Goal: Task Accomplishment & Management: Use online tool/utility

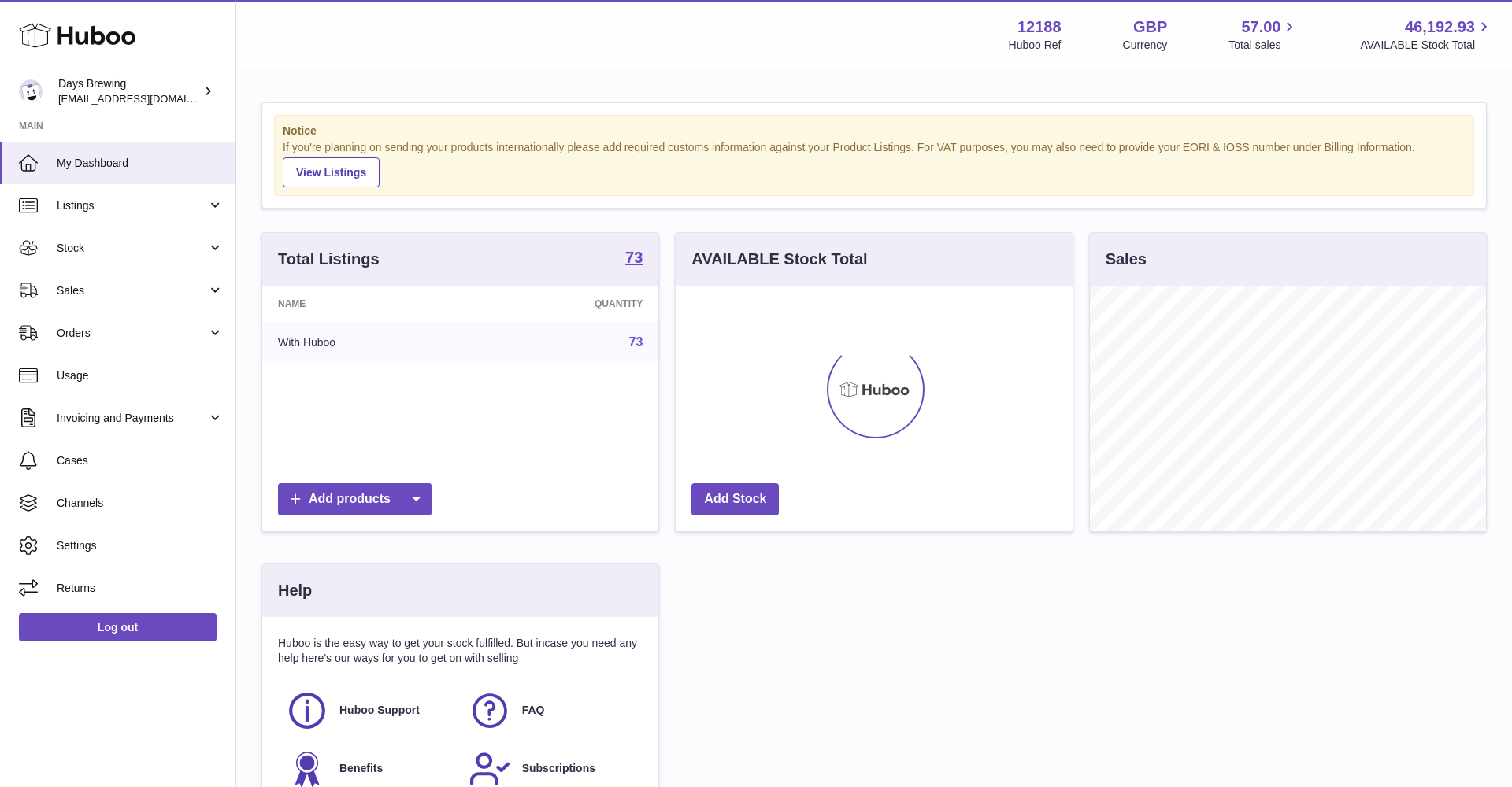
scroll to position [246, 397]
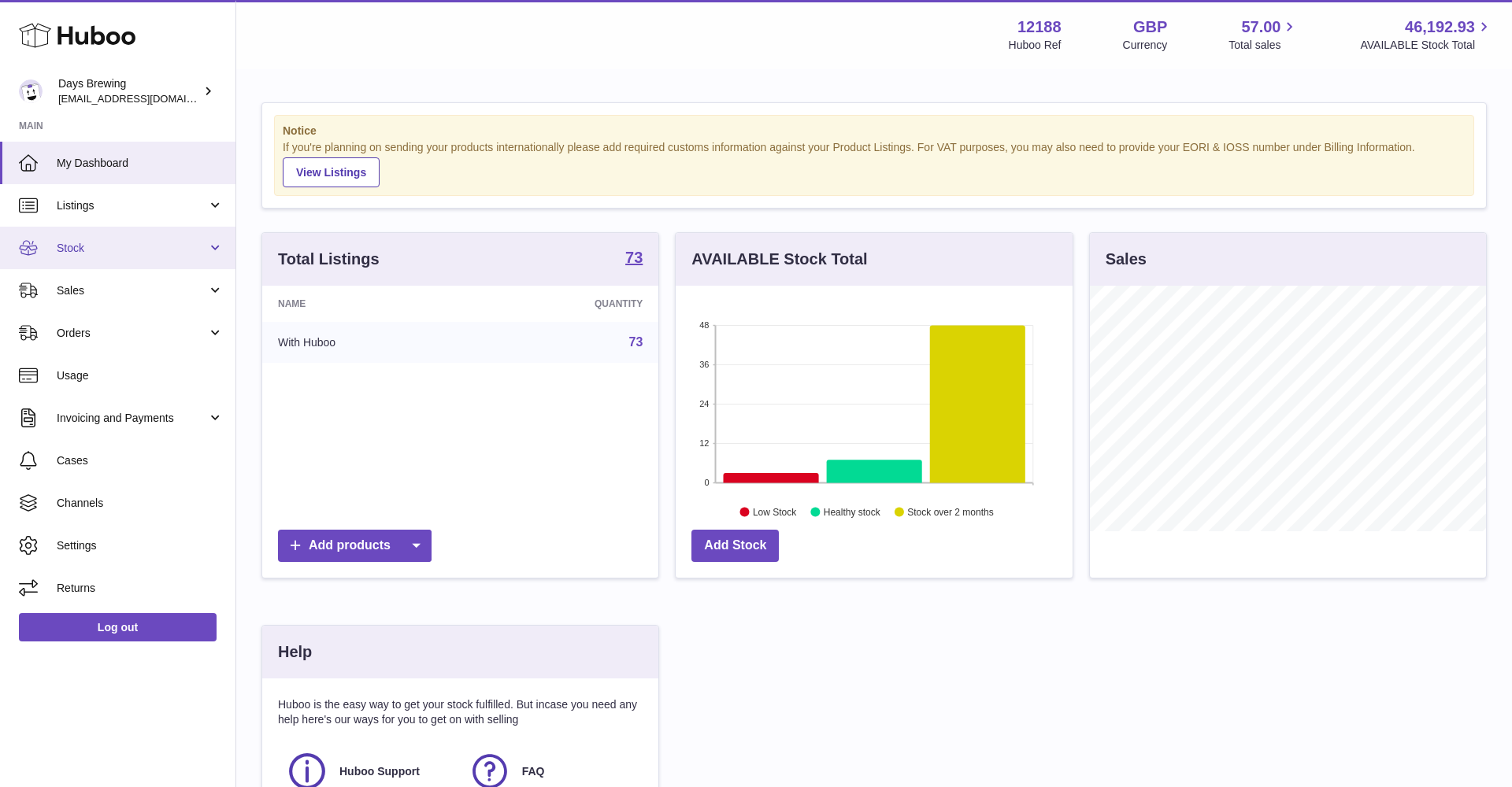
click at [161, 248] on span "Stock" at bounding box center [131, 248] width 150 height 15
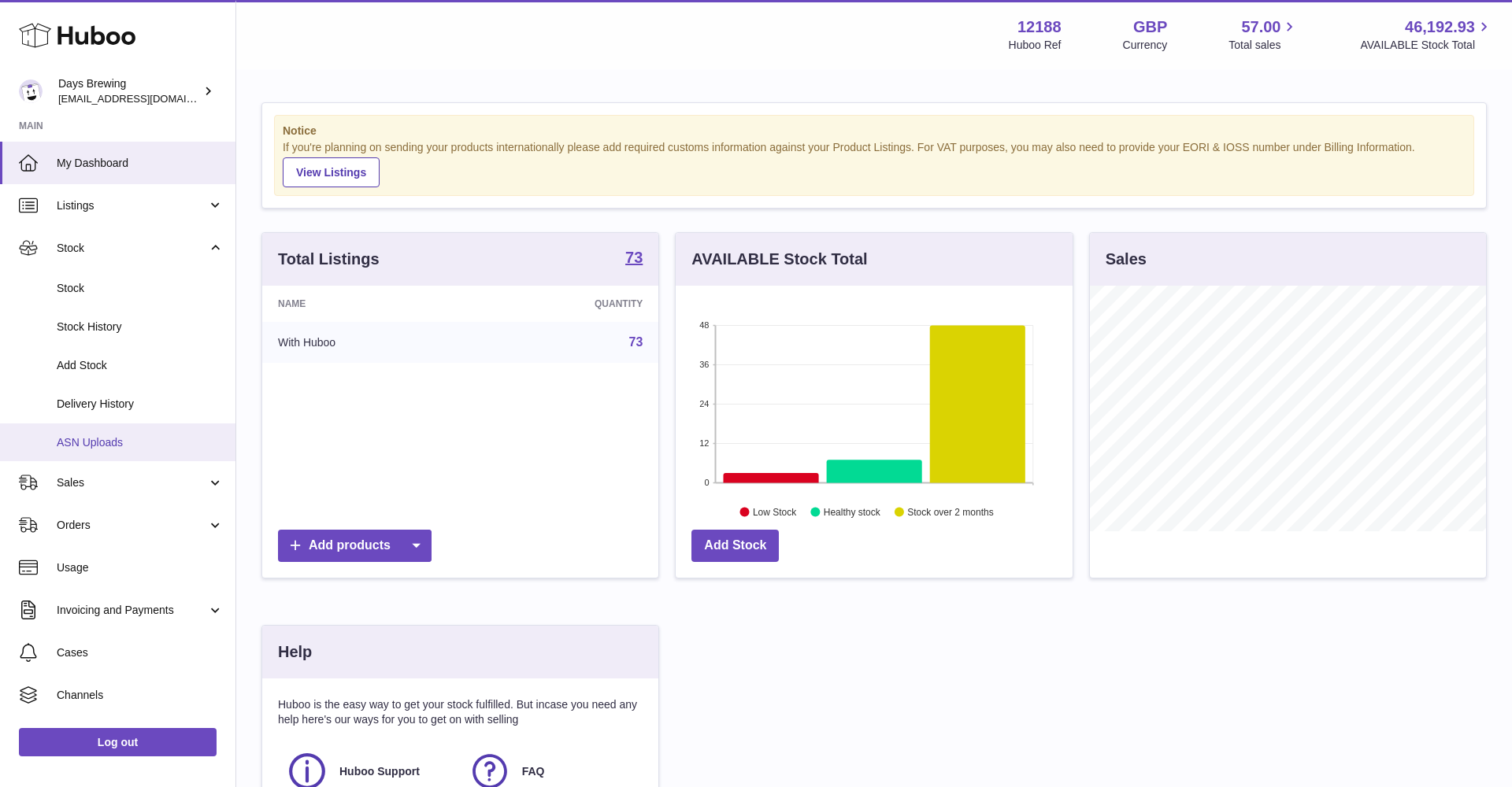
click at [98, 438] on span "ASN Uploads" at bounding box center [140, 443] width 167 height 15
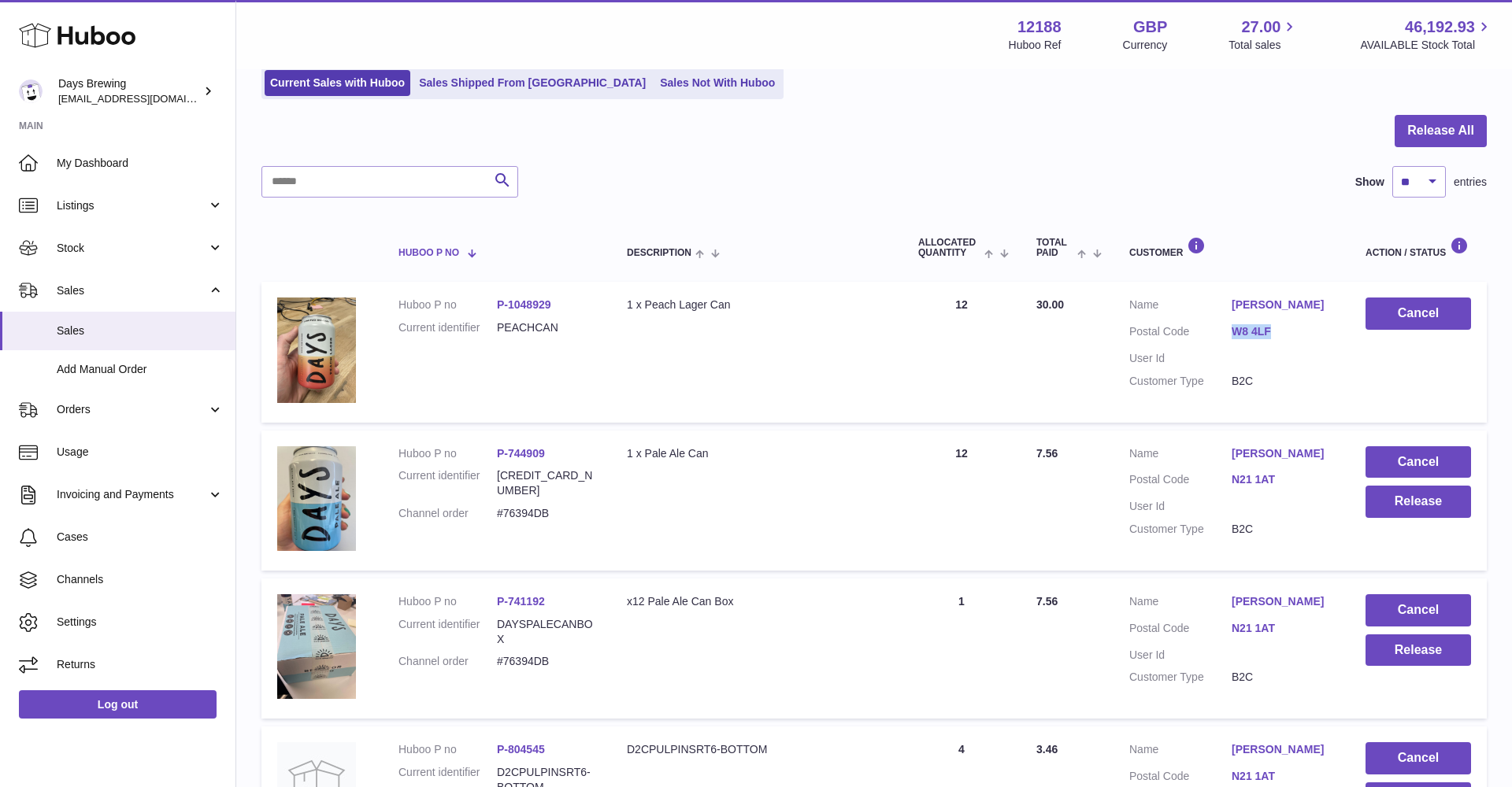
scroll to position [124, 0]
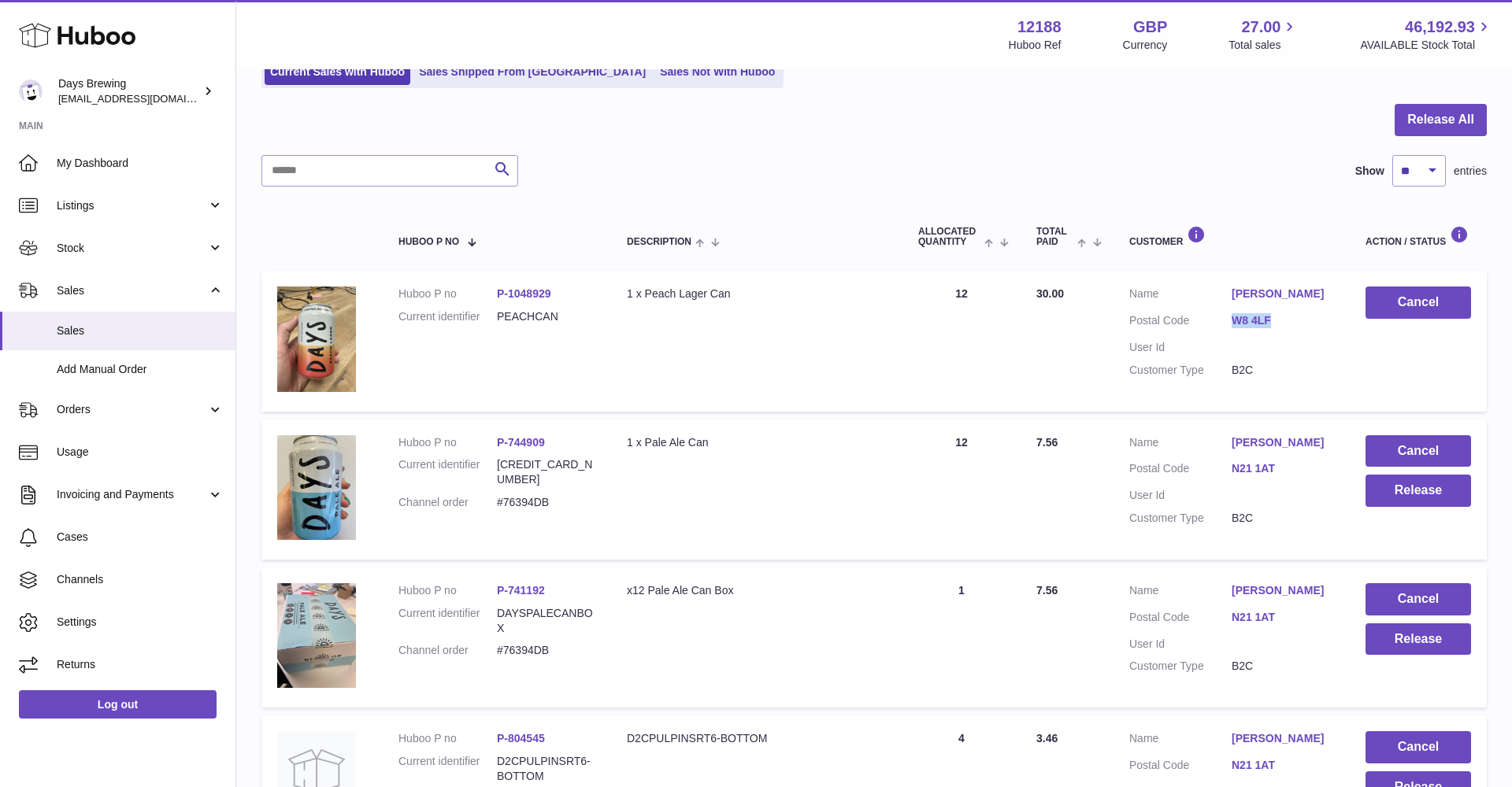
drag, startPoint x: 552, startPoint y: 436, endPoint x: 497, endPoint y: 437, distance: 55.0
click at [497, 437] on dd "P-744909" at bounding box center [546, 443] width 99 height 15
copy link "P-744909"
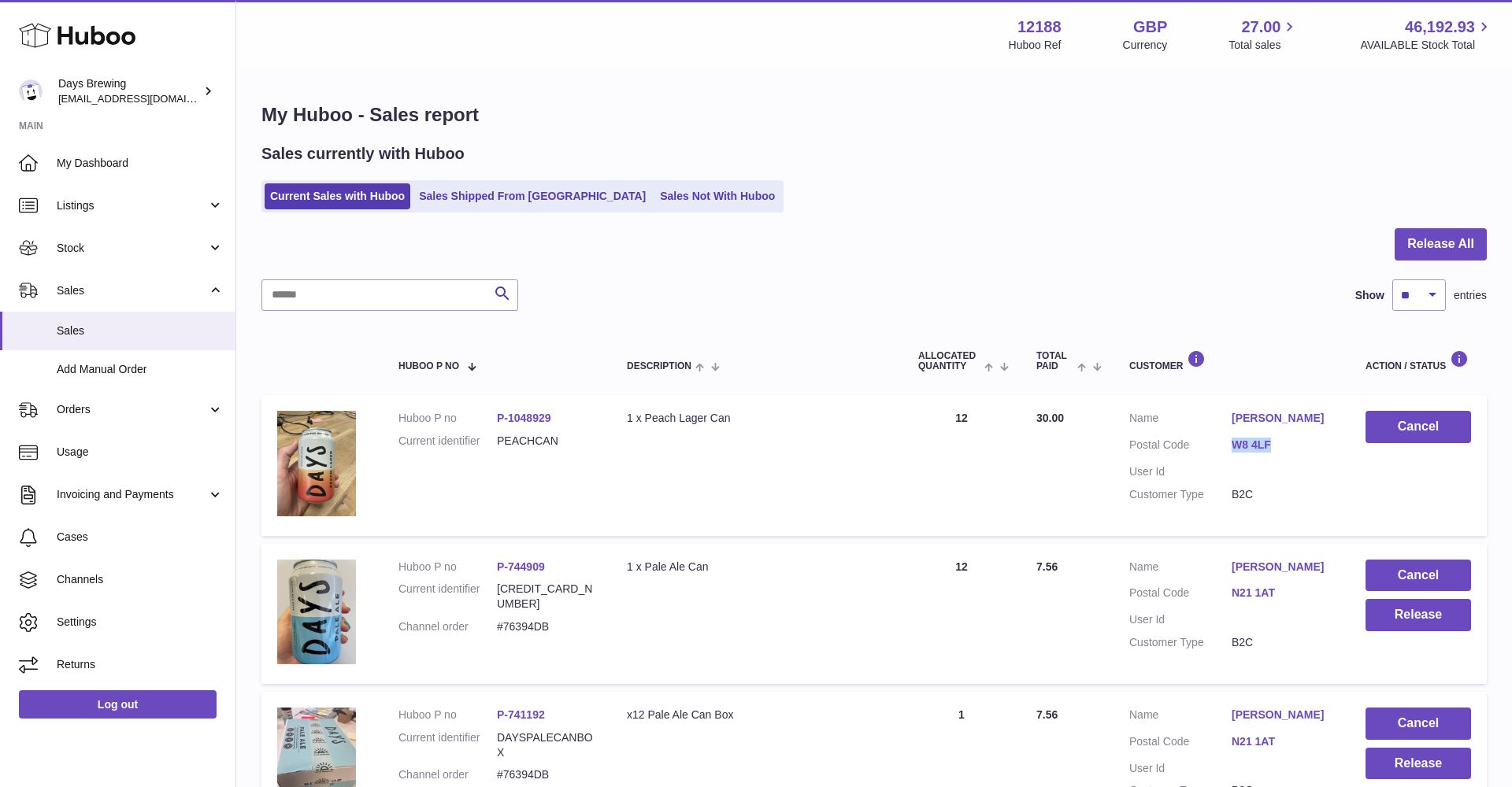
scroll to position [0, 0]
click at [383, 283] on input "text" at bounding box center [390, 295] width 257 height 32
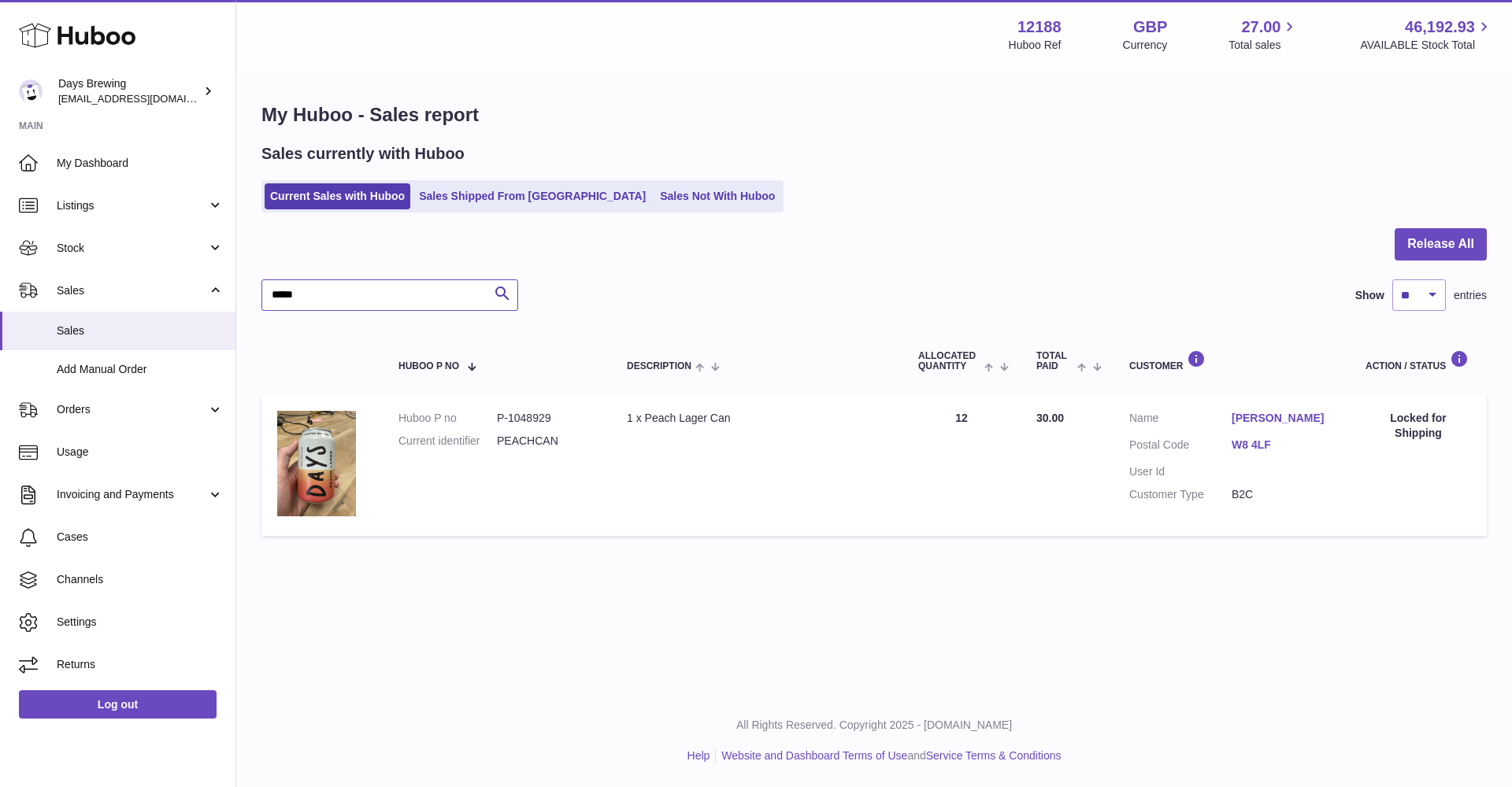
type input "*****"
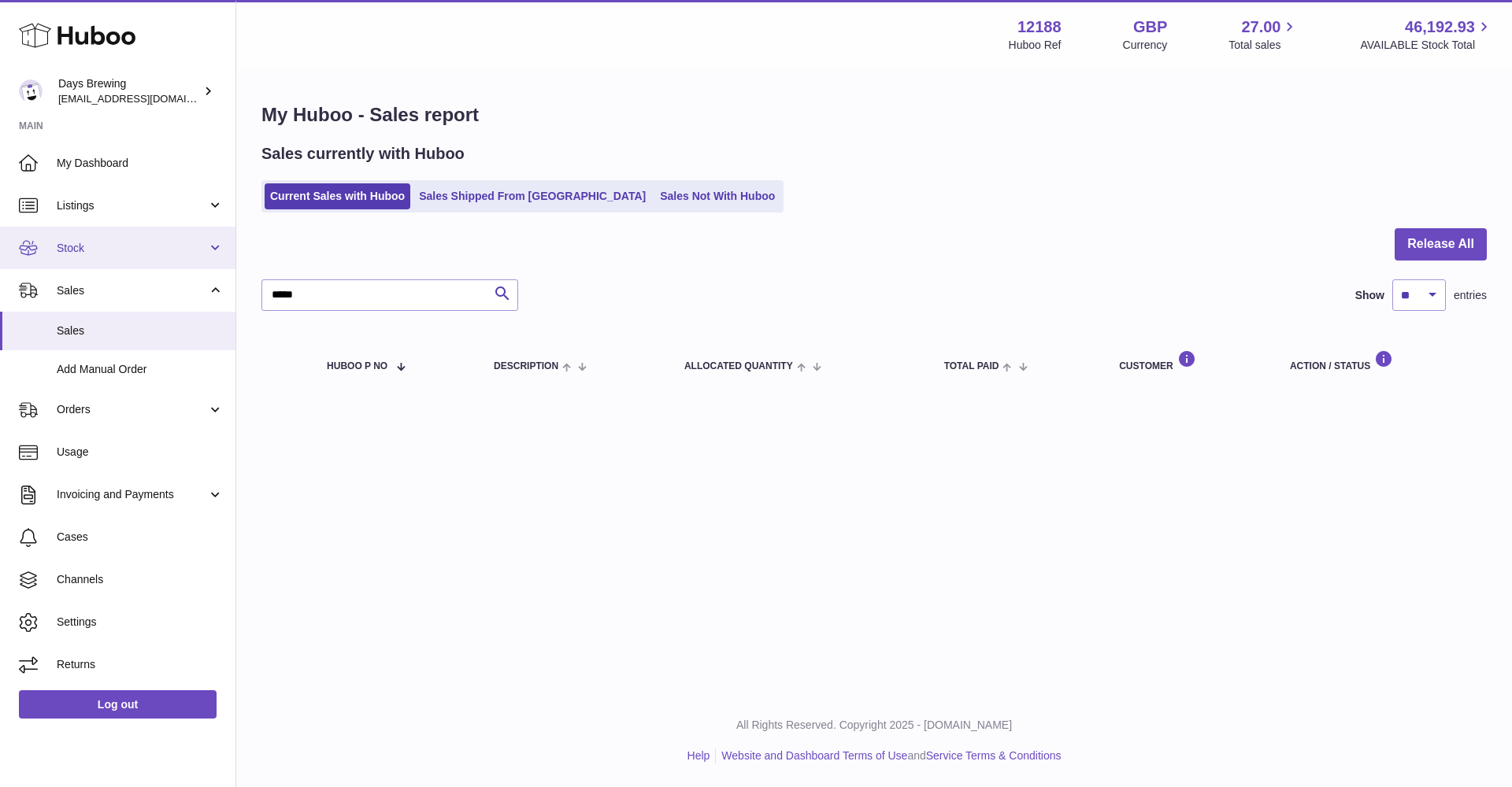
click at [138, 249] on span "Stock" at bounding box center [131, 248] width 150 height 15
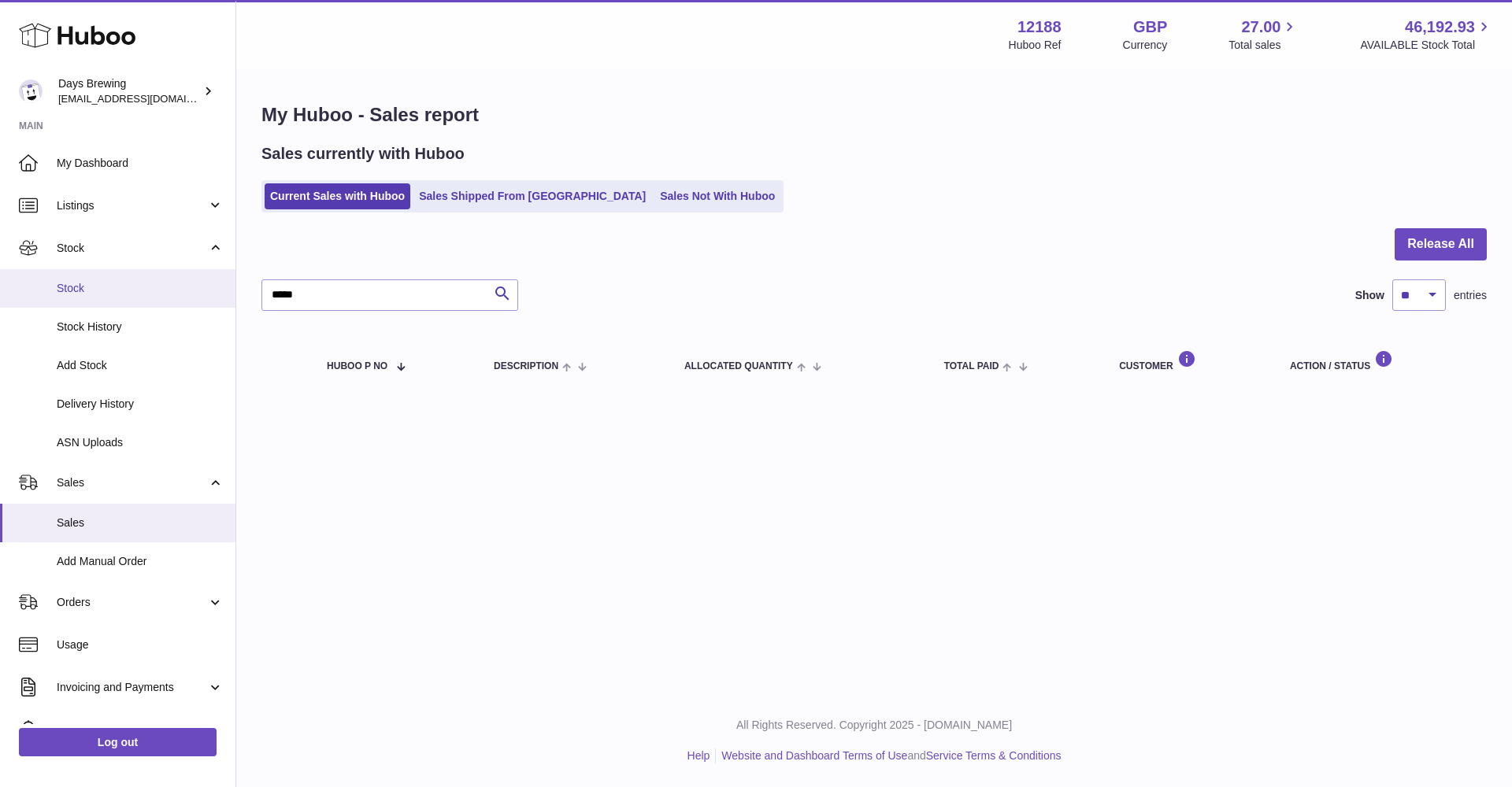
click at [113, 293] on span "Stock" at bounding box center [140, 288] width 167 height 15
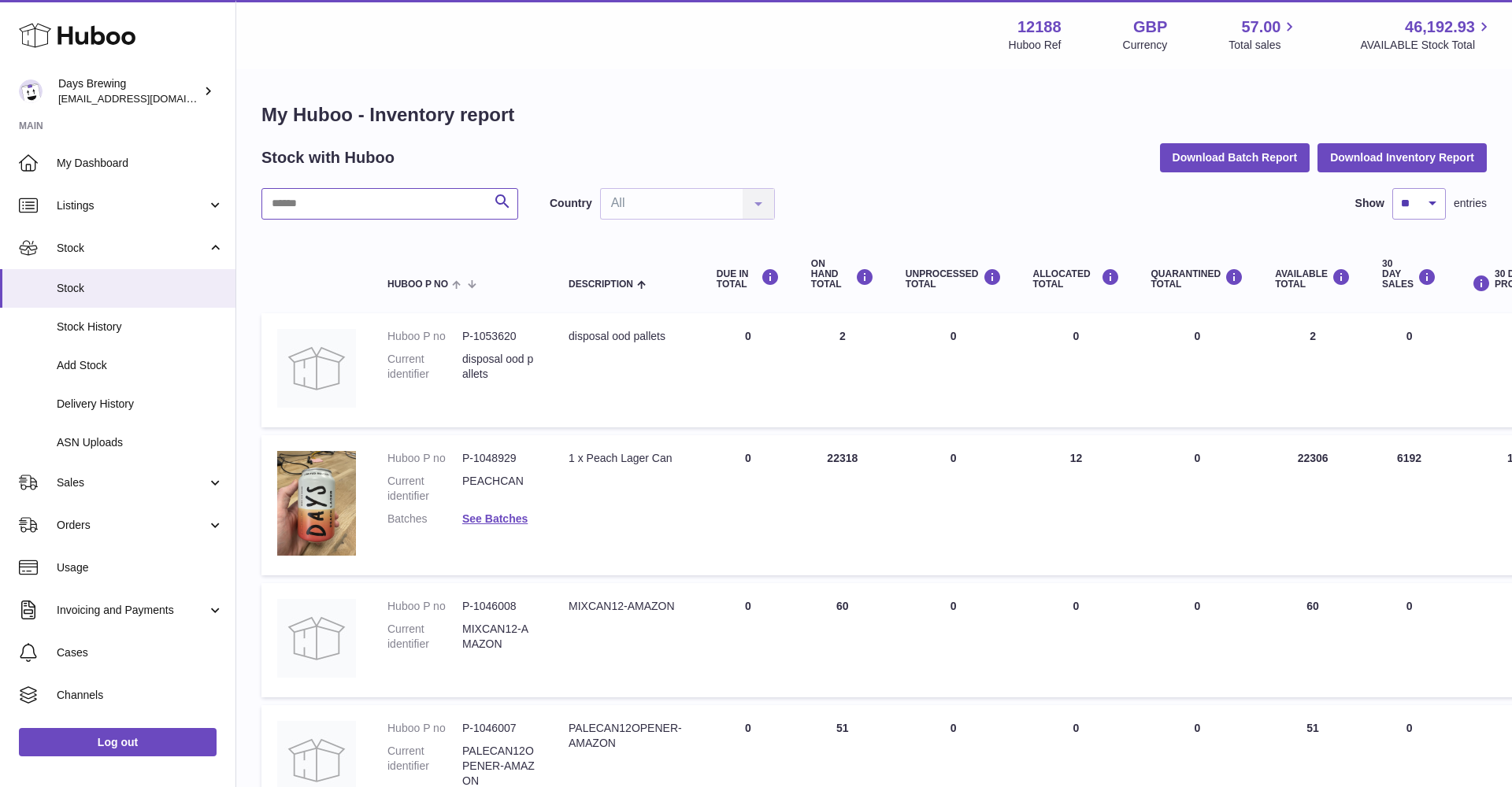
click at [397, 198] on input "text" at bounding box center [390, 204] width 257 height 32
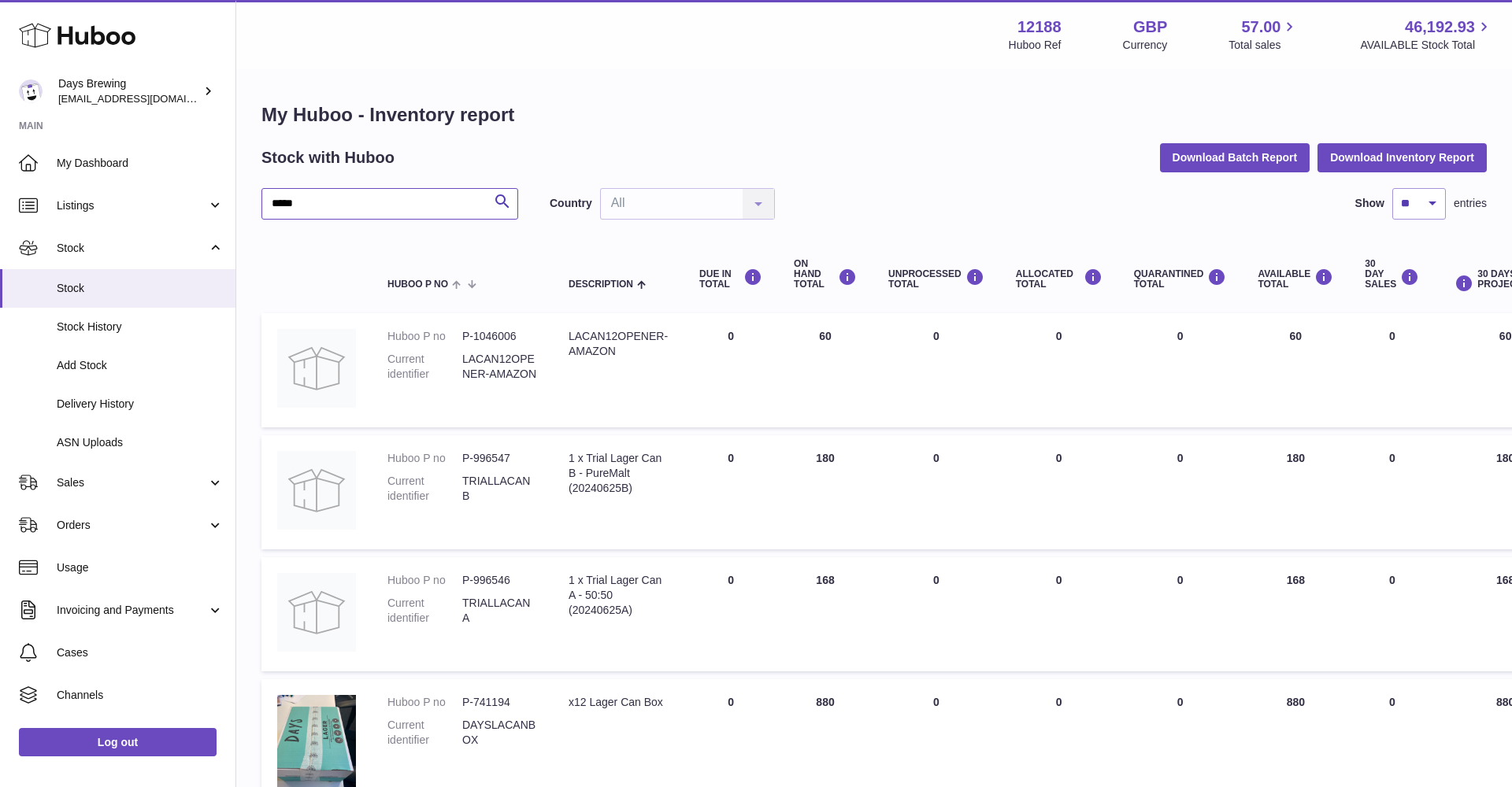
click at [368, 192] on input "*****" at bounding box center [390, 204] width 257 height 32
type input "*****"
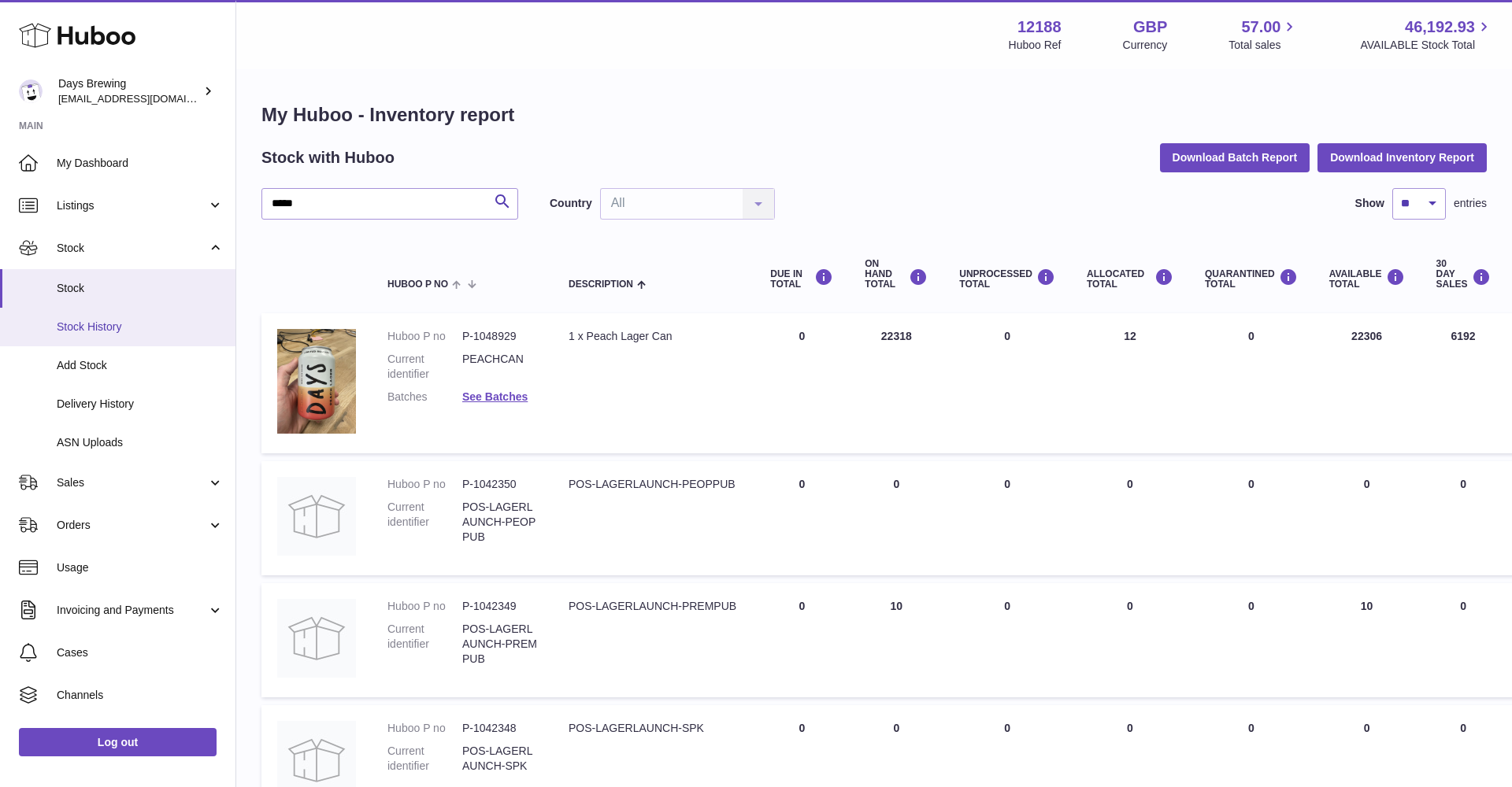
click at [129, 320] on span "Stock History" at bounding box center [140, 327] width 167 height 15
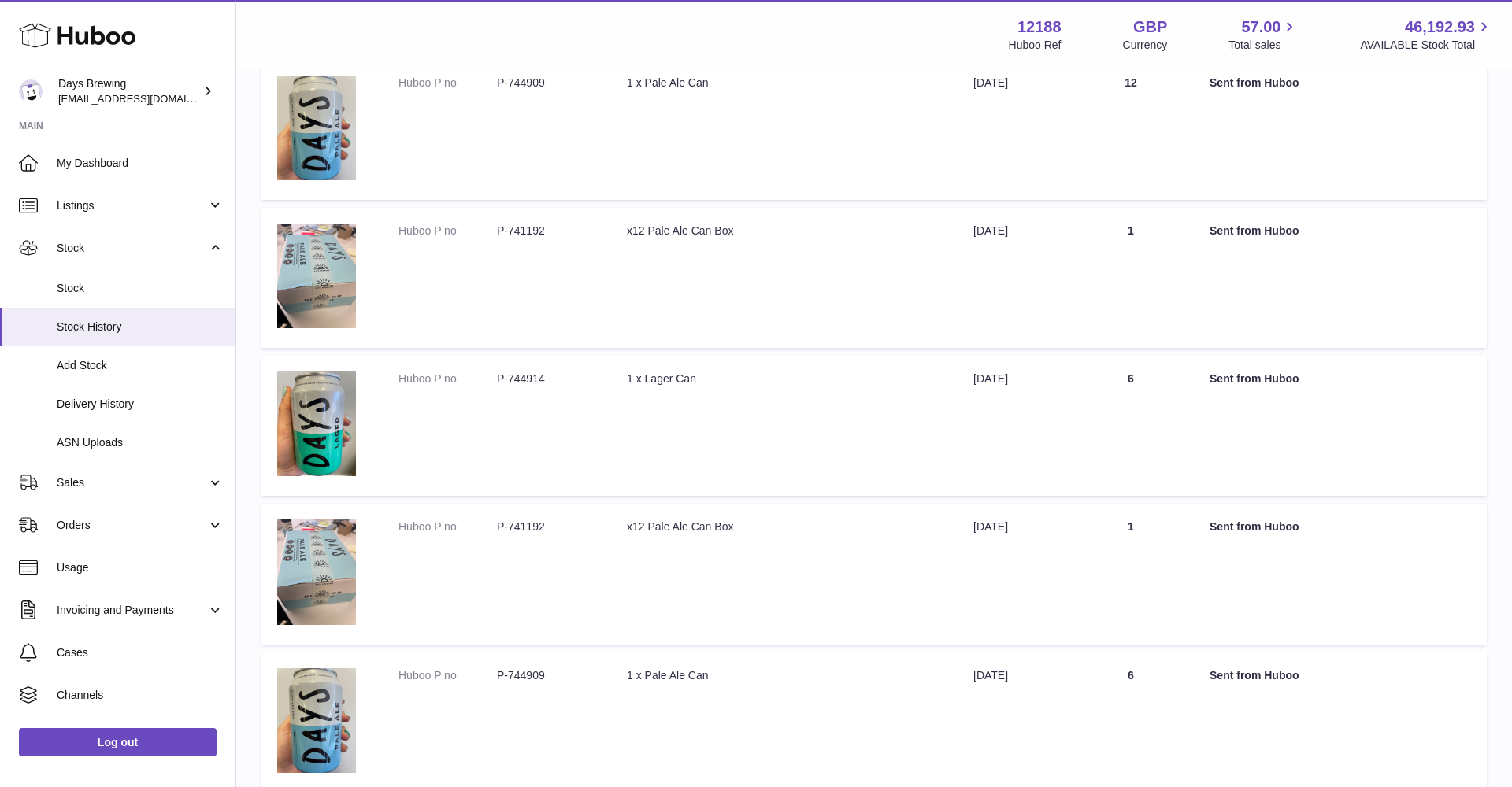
scroll to position [560, 0]
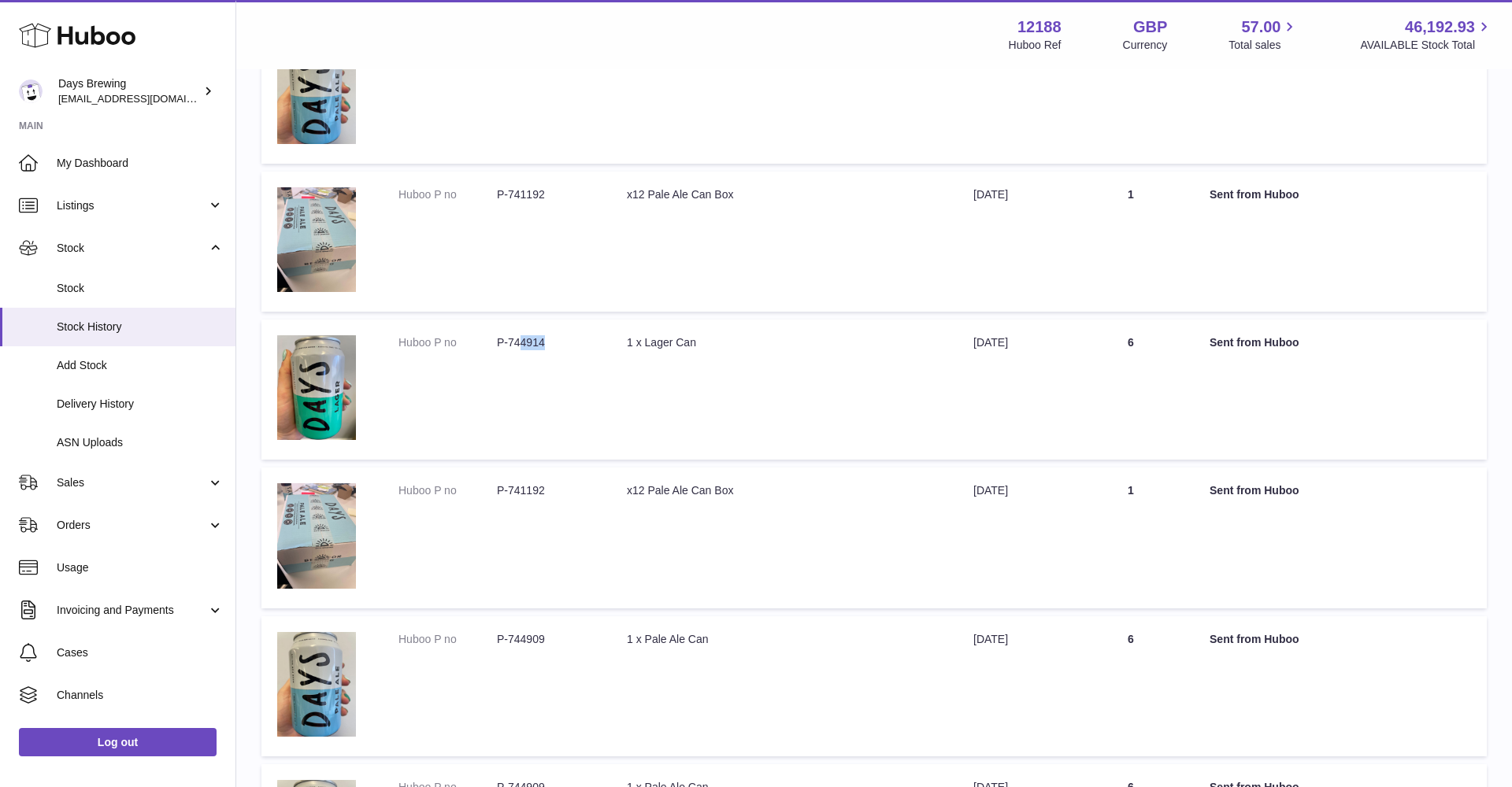
drag, startPoint x: 548, startPoint y: 335, endPoint x: 523, endPoint y: 338, distance: 25.2
click at [523, 338] on dd "P-744914" at bounding box center [546, 343] width 99 height 15
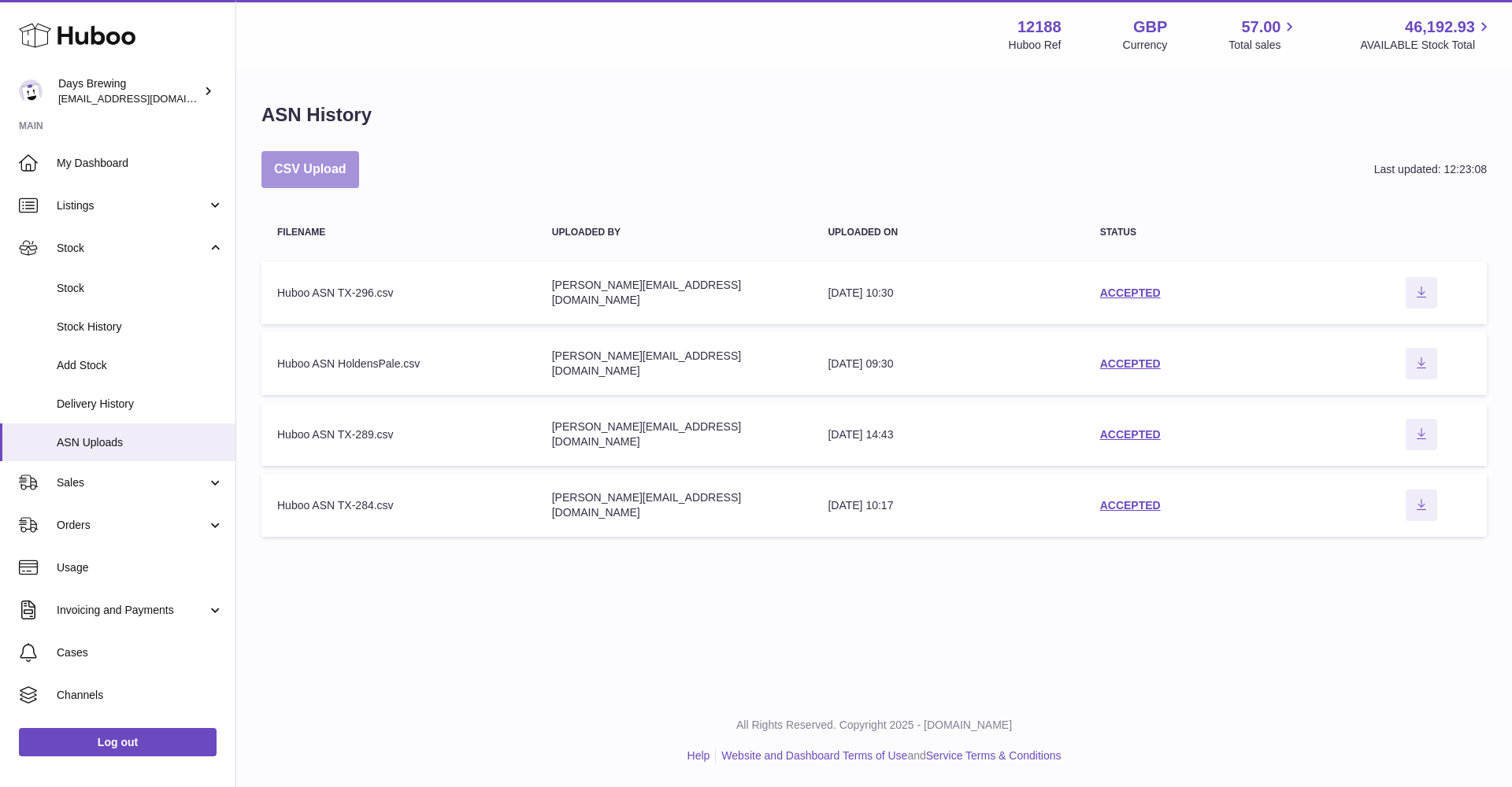
click at [327, 157] on button "CSV Upload" at bounding box center [310, 169] width 98 height 37
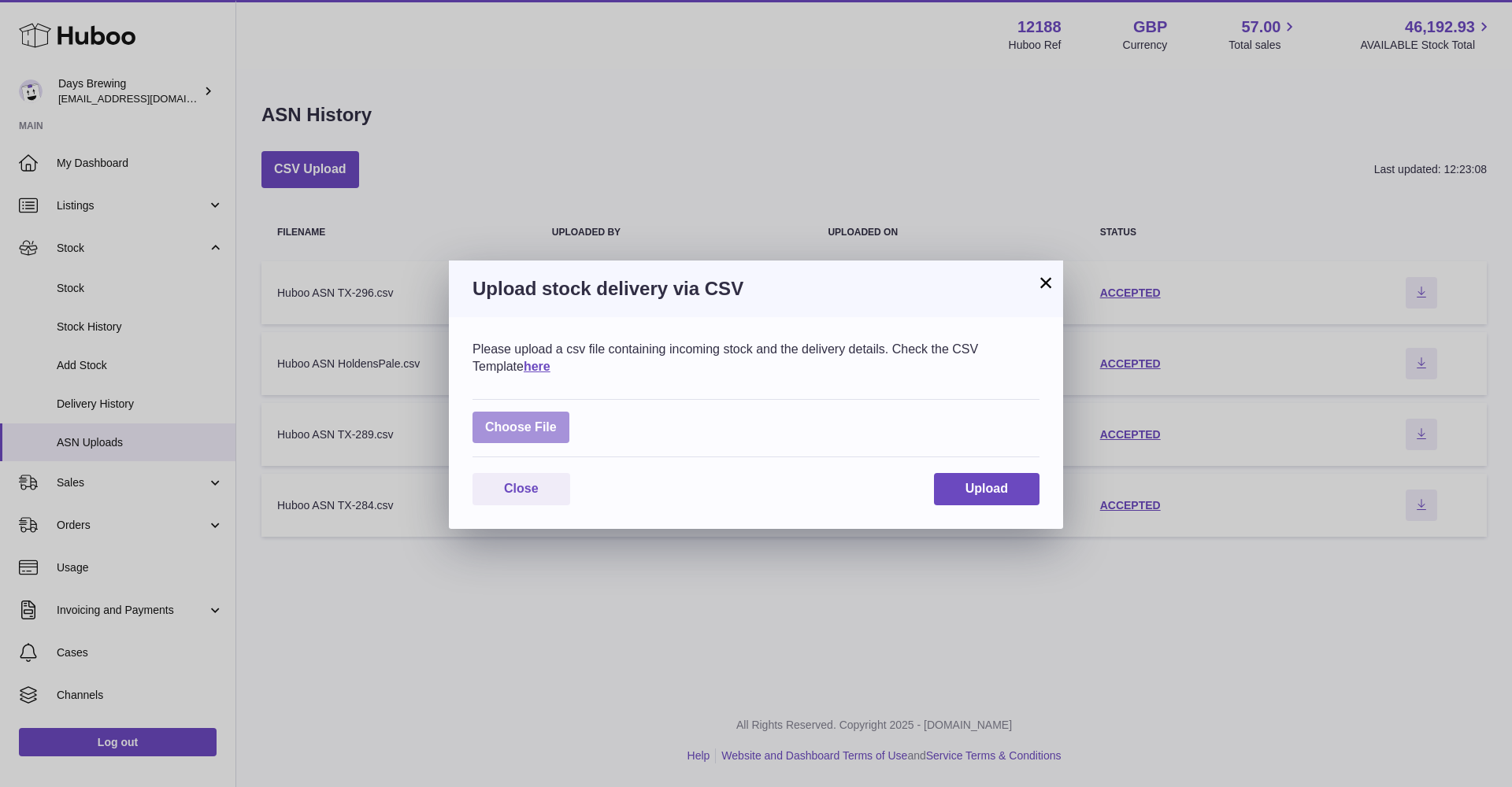
click at [530, 437] on label at bounding box center [521, 428] width 97 height 33
click at [557, 421] on input "file" at bounding box center [557, 420] width 1 height 1
type input "**********"
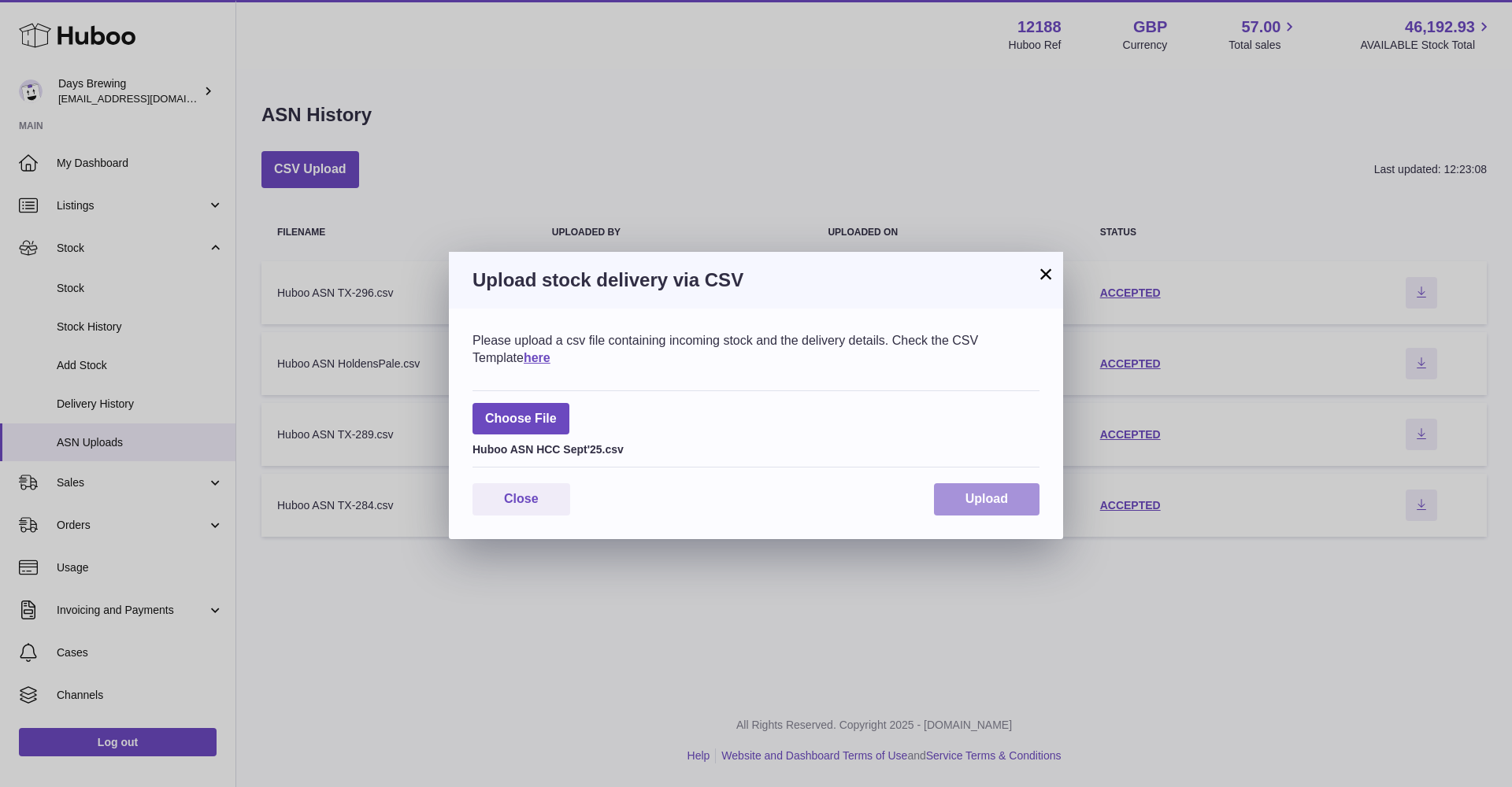
click at [986, 501] on span "Upload" at bounding box center [986, 498] width 42 height 14
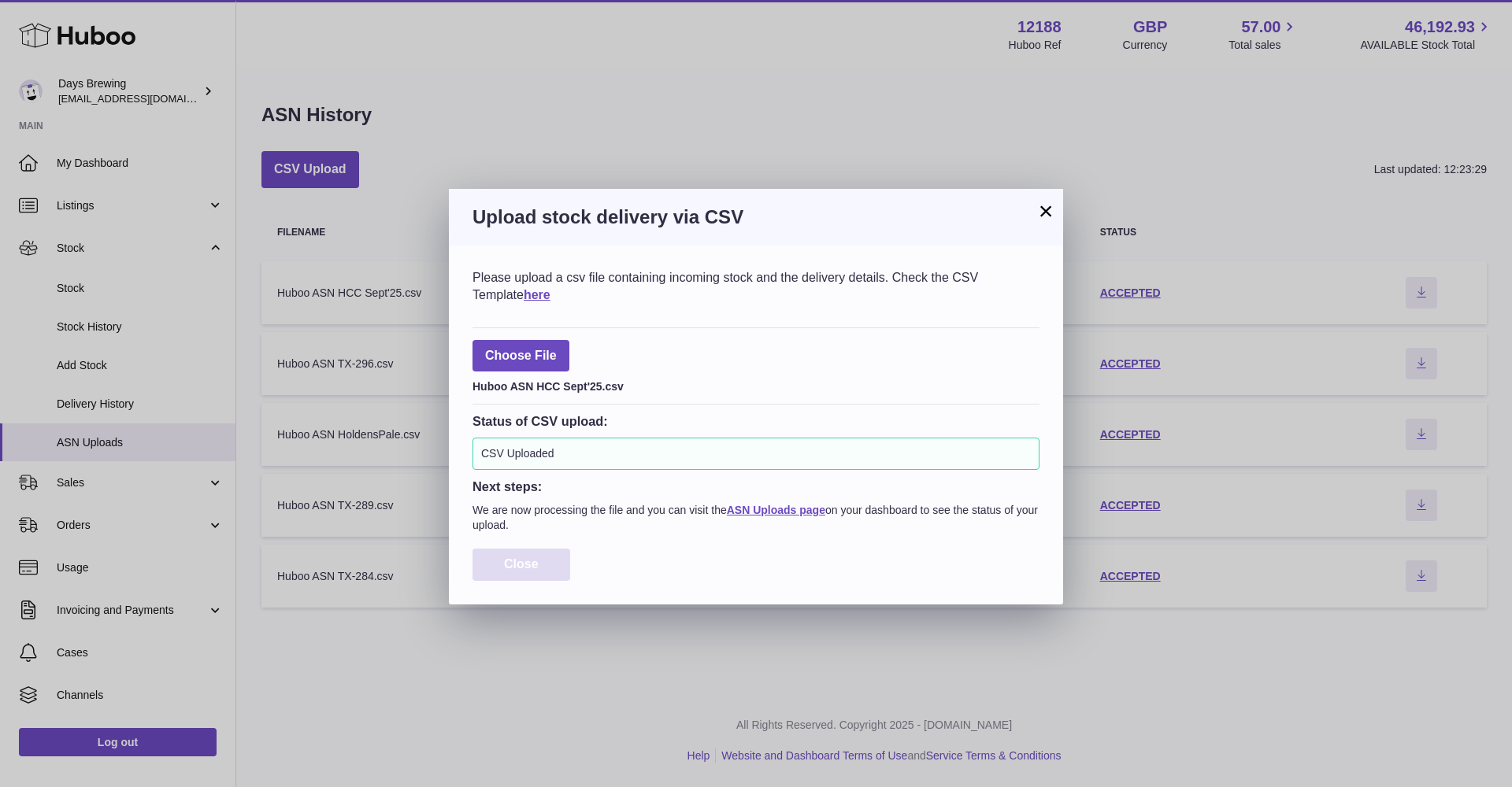
click at [517, 560] on span "Close" at bounding box center [522, 564] width 35 height 14
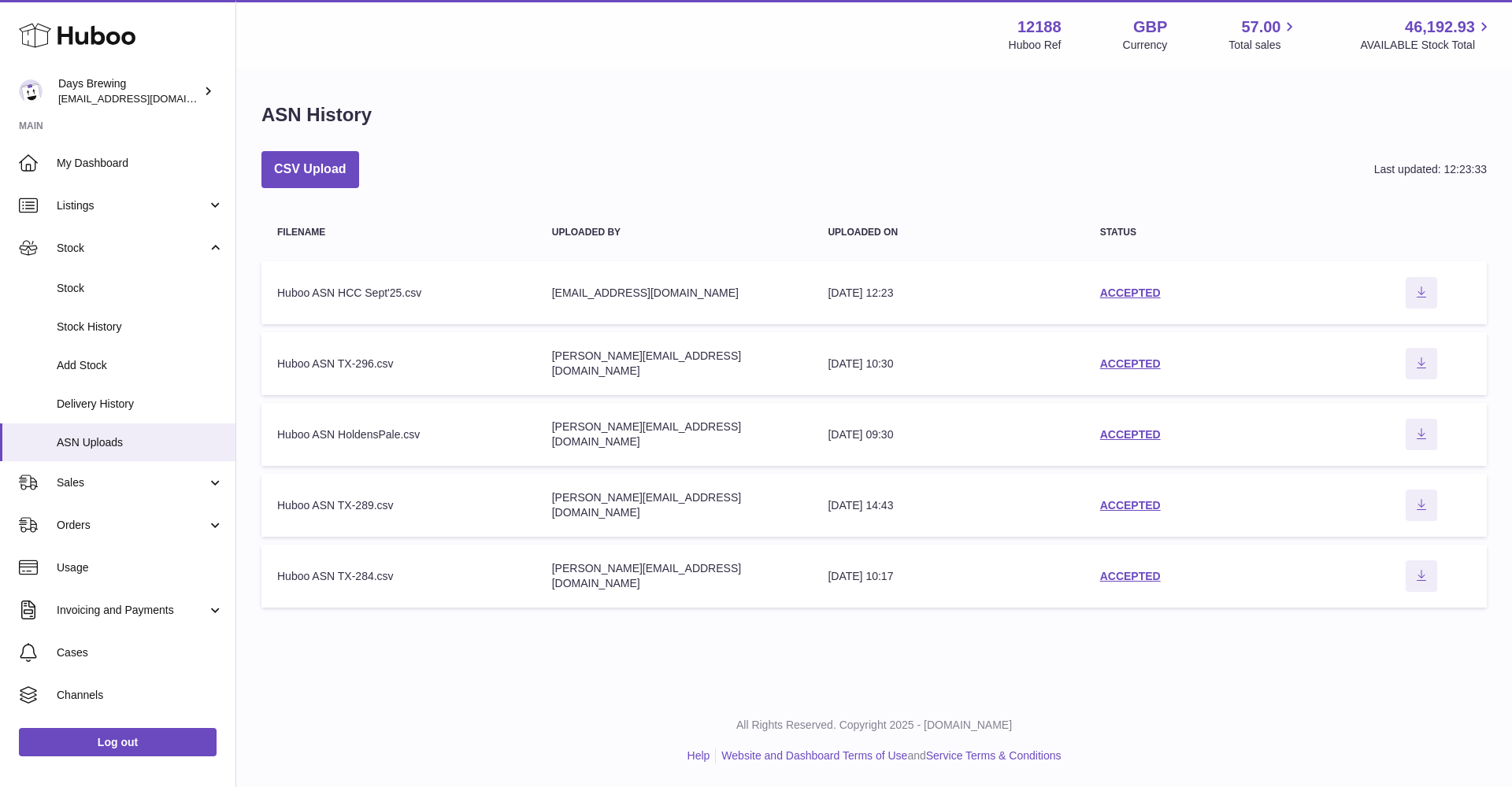
click at [816, 161] on div "CSV Upload Last updated: 12:23:33" at bounding box center [874, 169] width 1226 height 37
click at [216, 246] on link "Stock" at bounding box center [118, 247] width 235 height 42
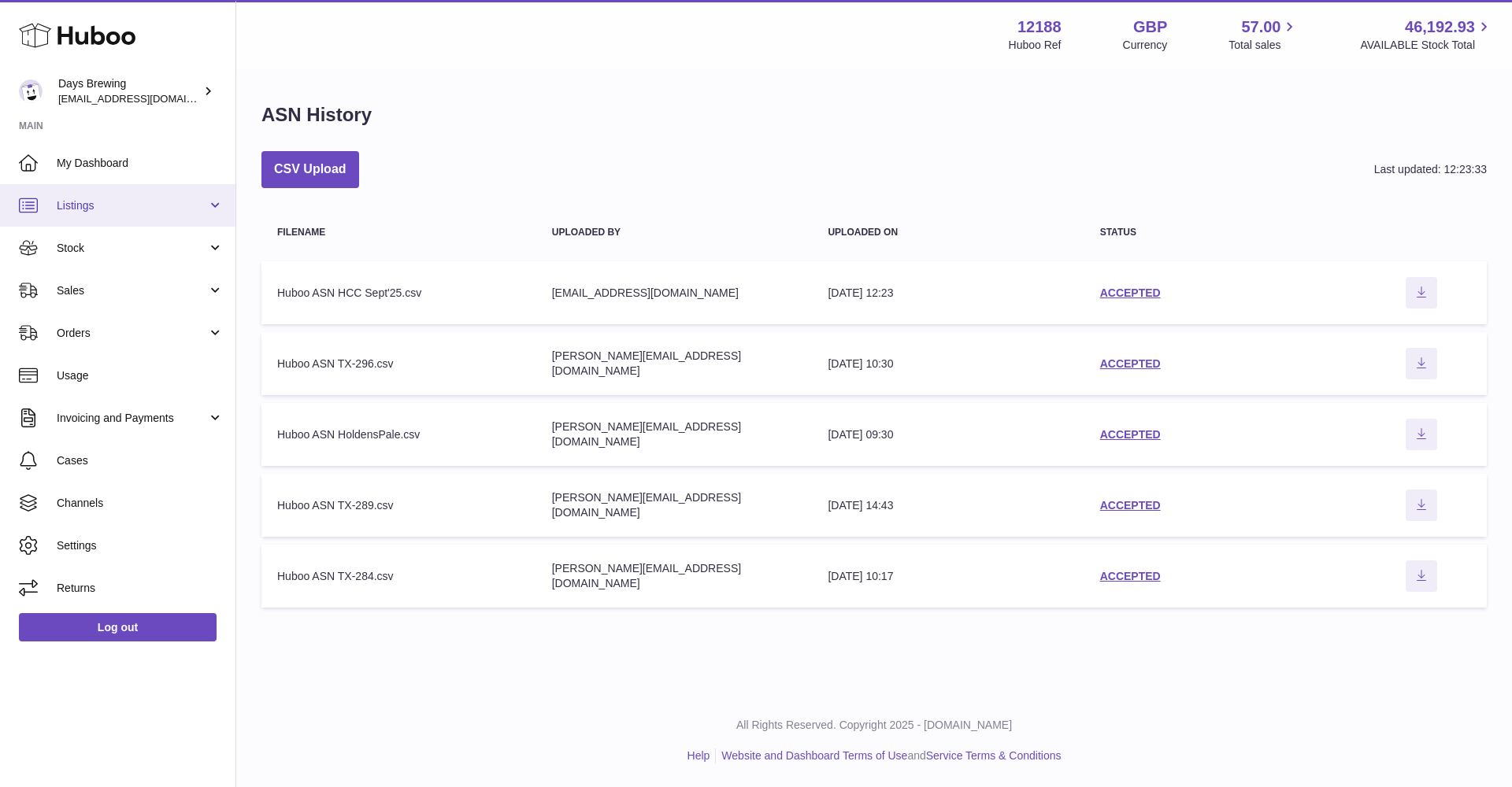
click at [216, 203] on link "Listings" at bounding box center [118, 205] width 235 height 42
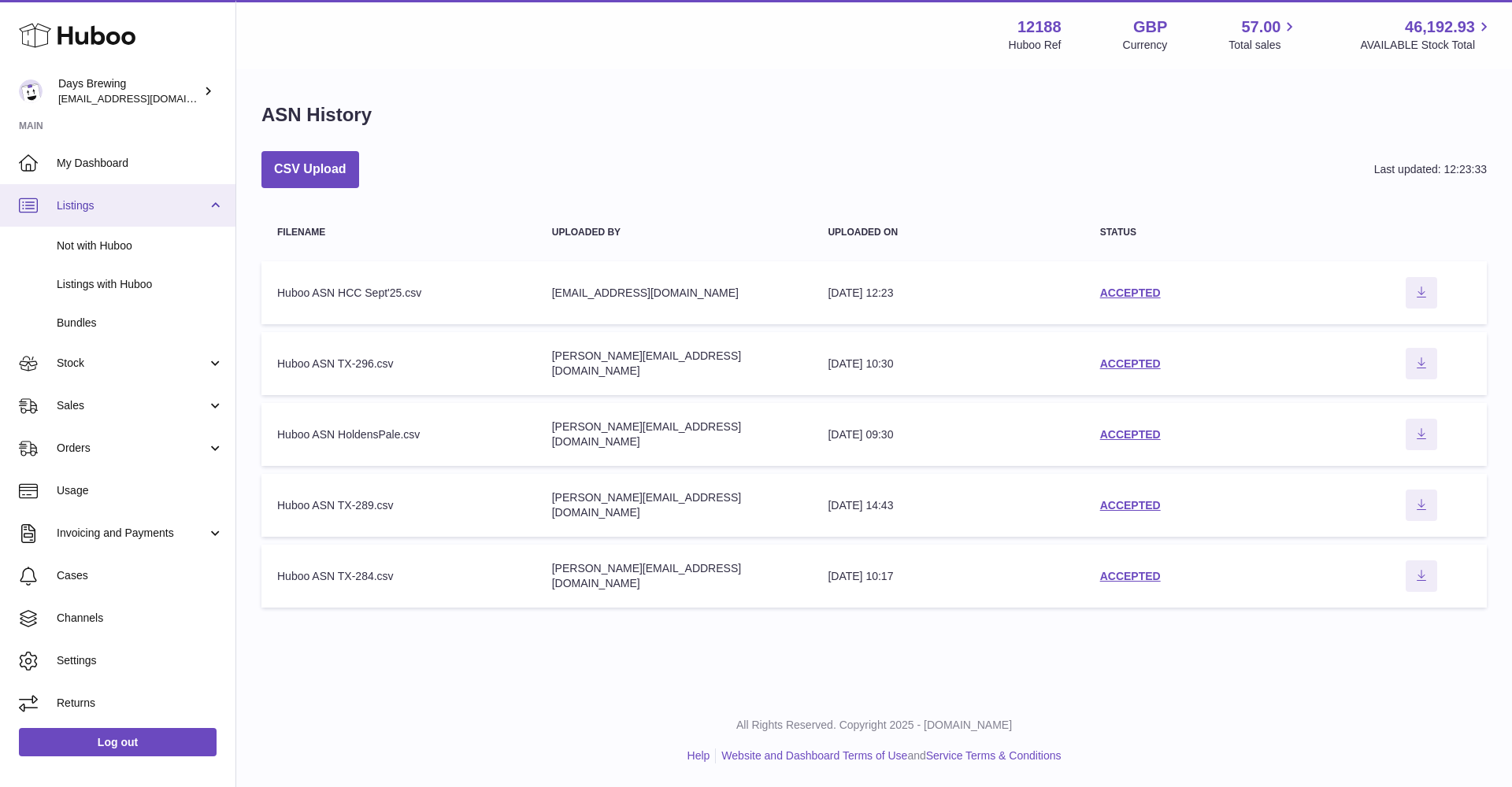
click at [216, 203] on link "Listings" at bounding box center [118, 205] width 235 height 42
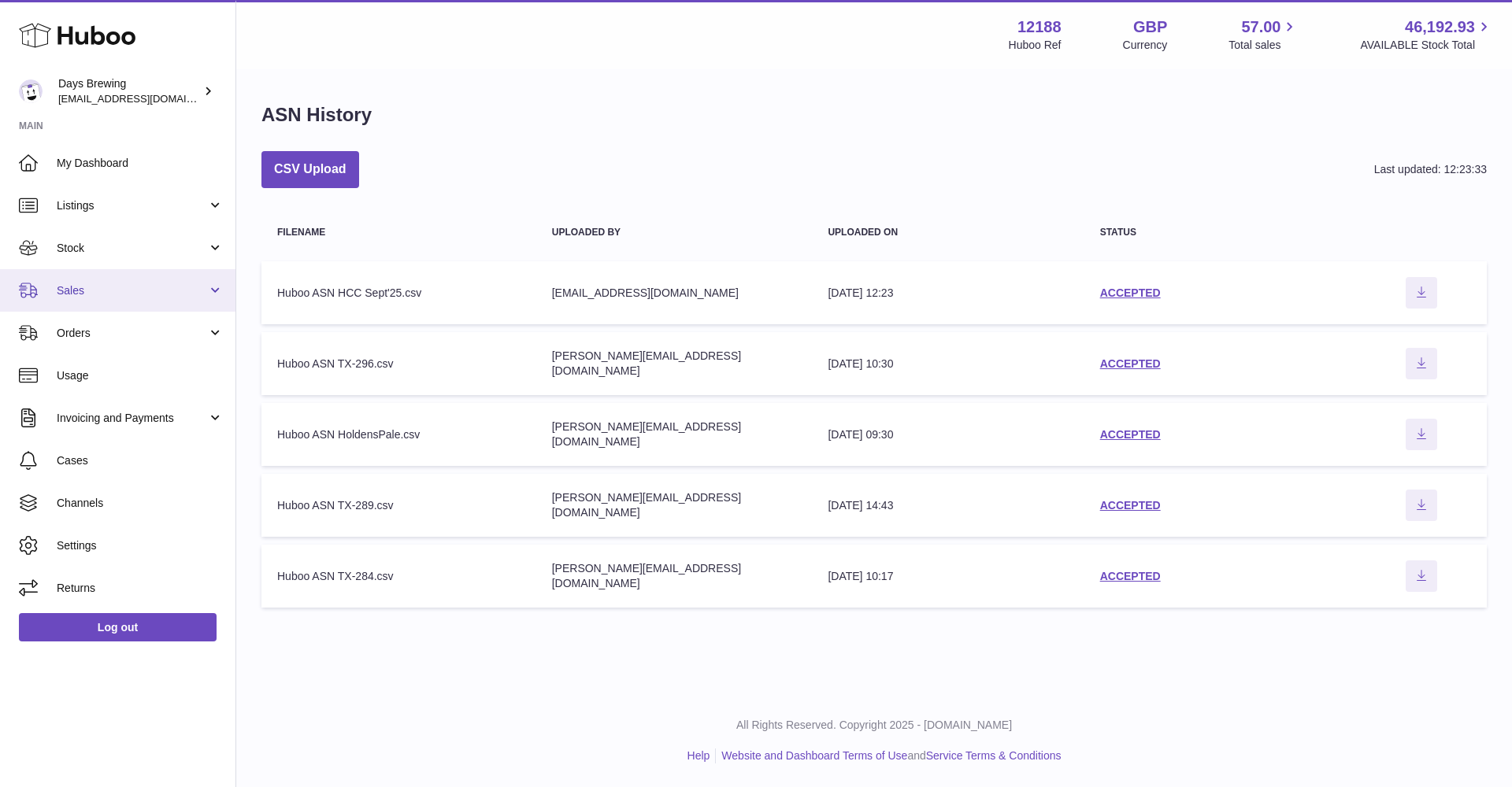
click at [154, 294] on span "Sales" at bounding box center [131, 290] width 150 height 15
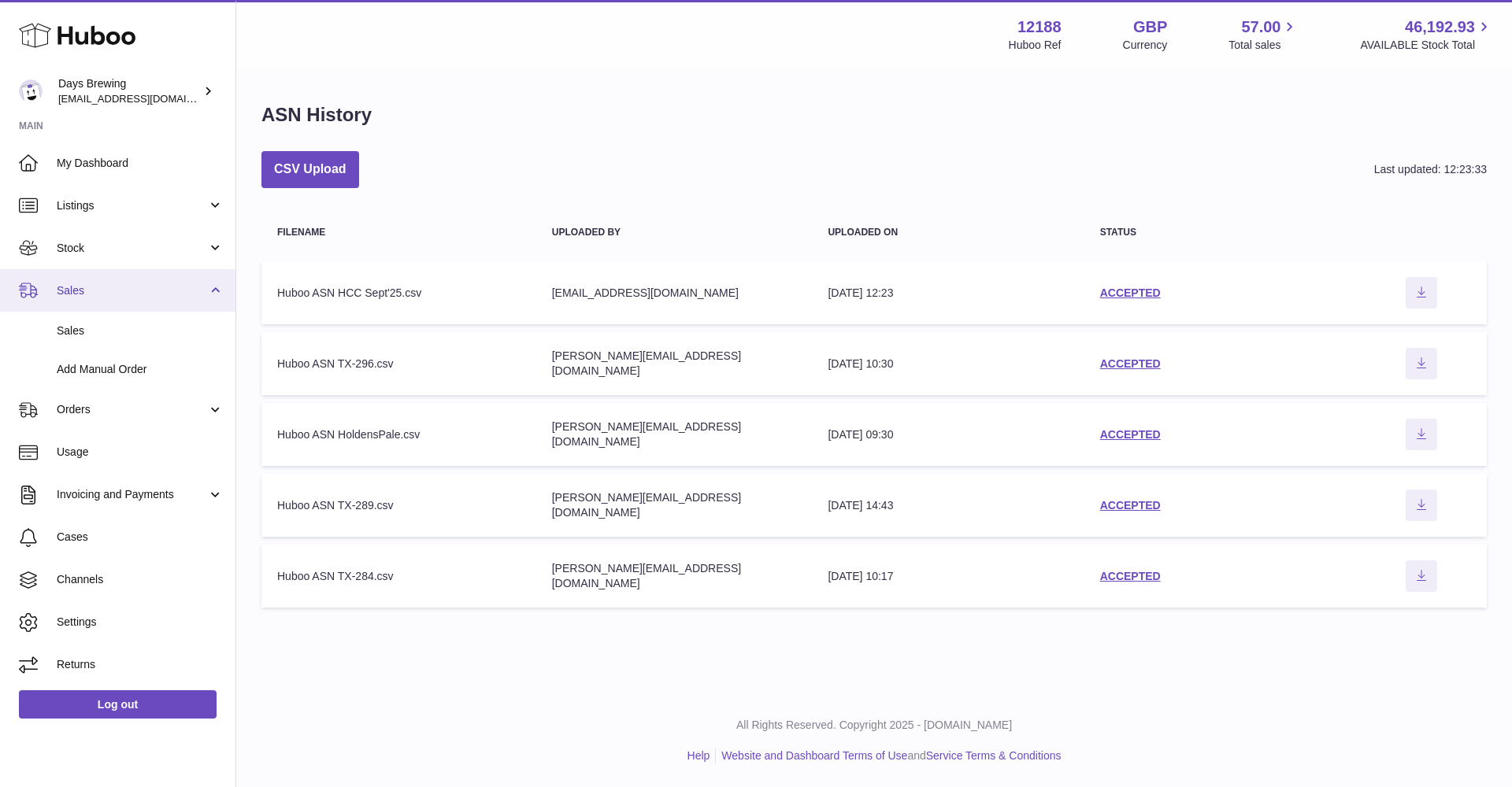
click at [154, 294] on span "Sales" at bounding box center [131, 290] width 150 height 15
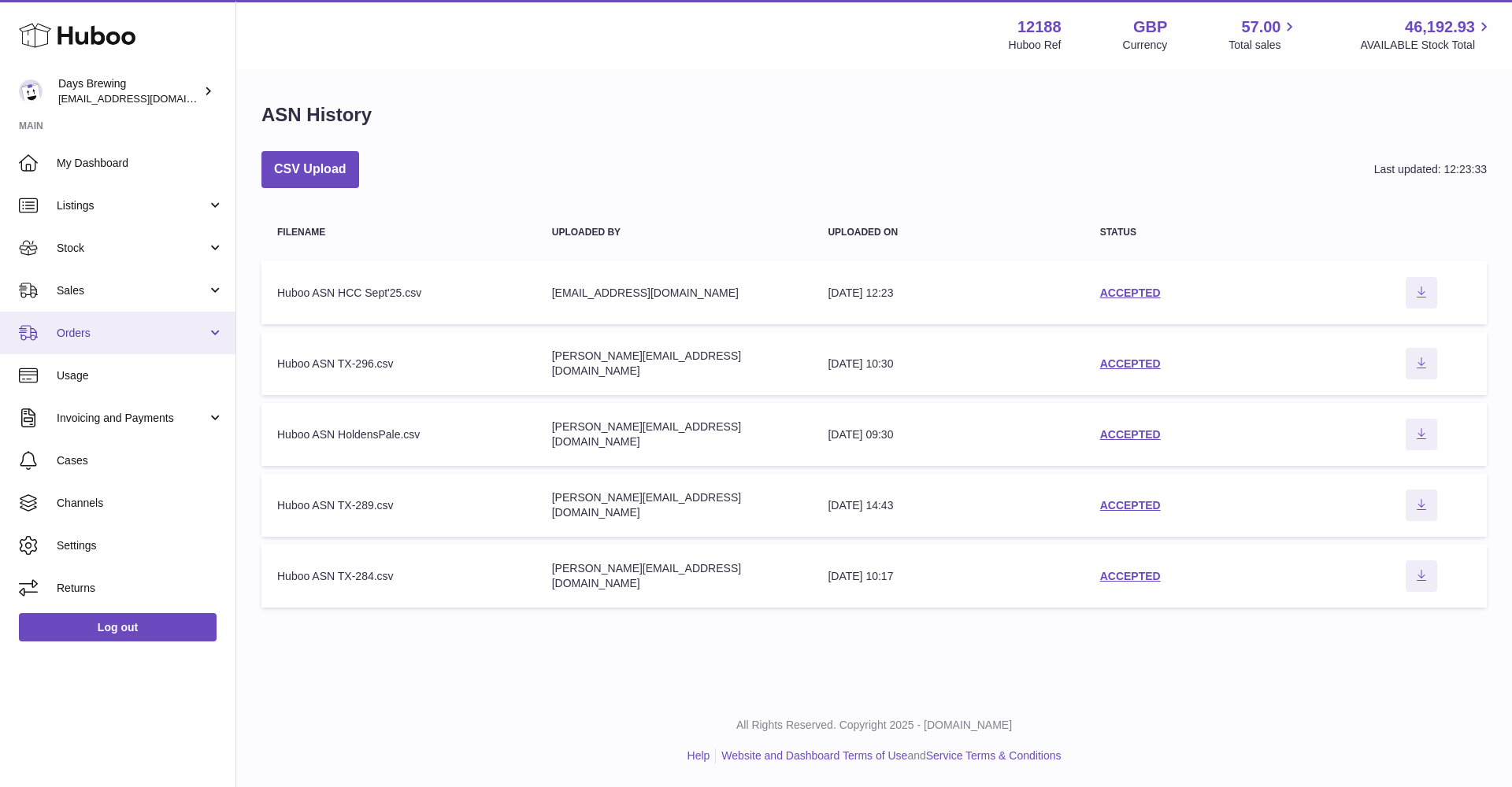
click at [187, 339] on link "Orders" at bounding box center [118, 332] width 235 height 42
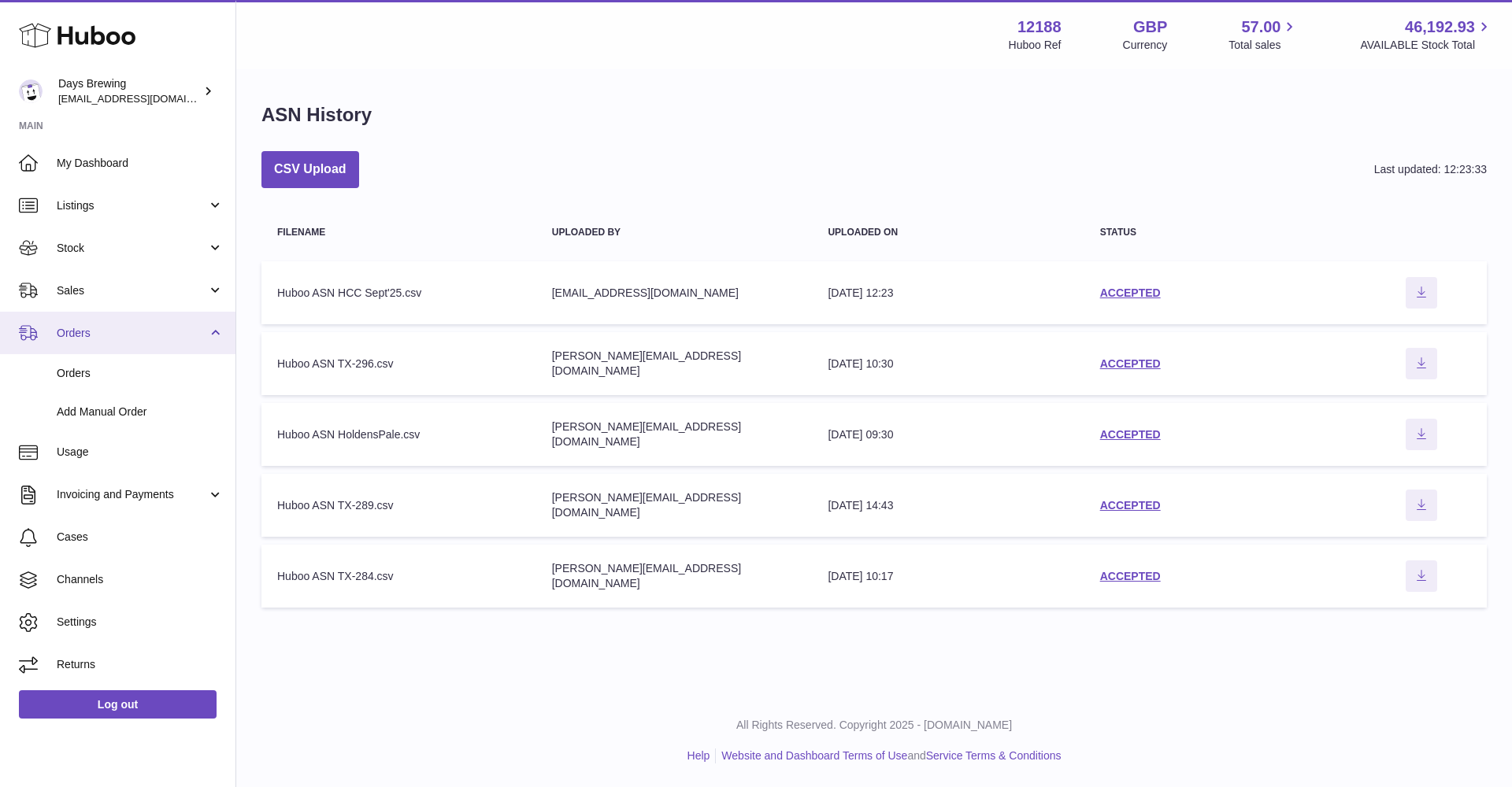
click at [197, 330] on span "Orders" at bounding box center [131, 333] width 150 height 15
